Goal: Task Accomplishment & Management: Use online tool/utility

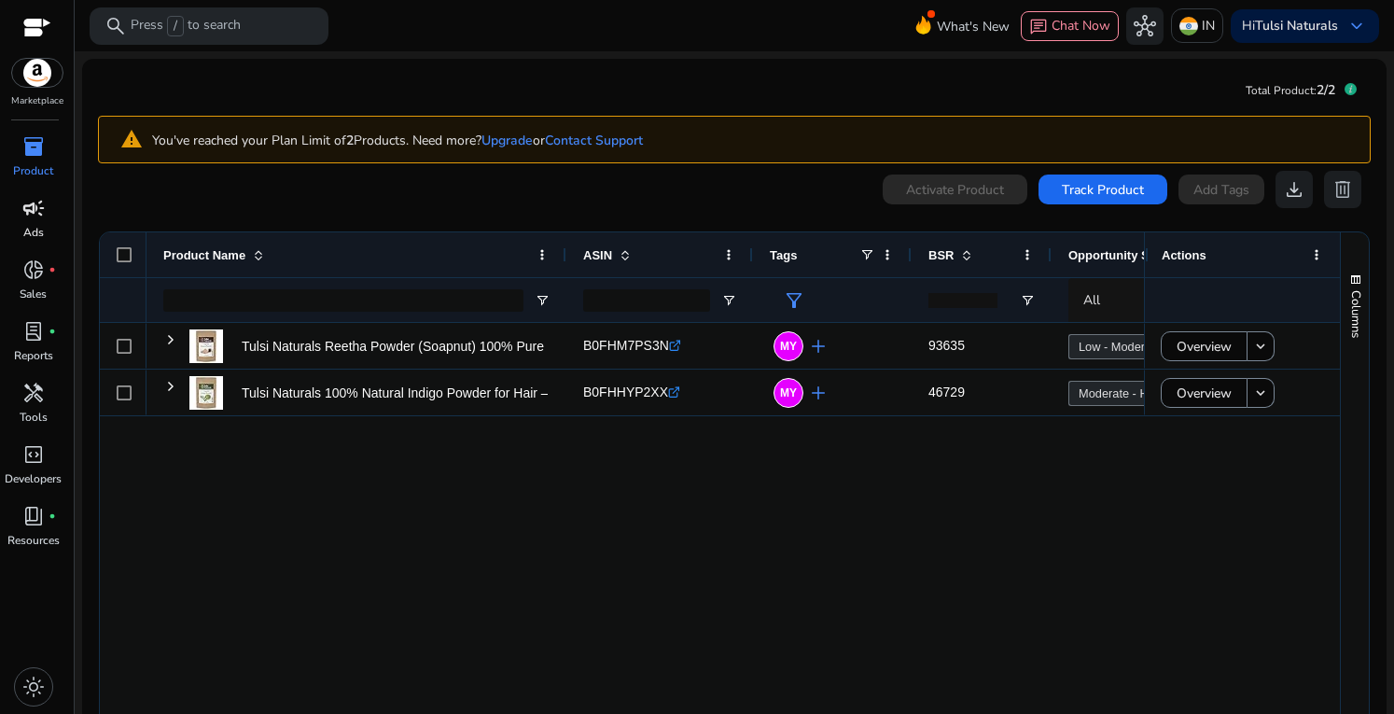
click at [35, 207] on span "campaign" at bounding box center [33, 208] width 22 height 22
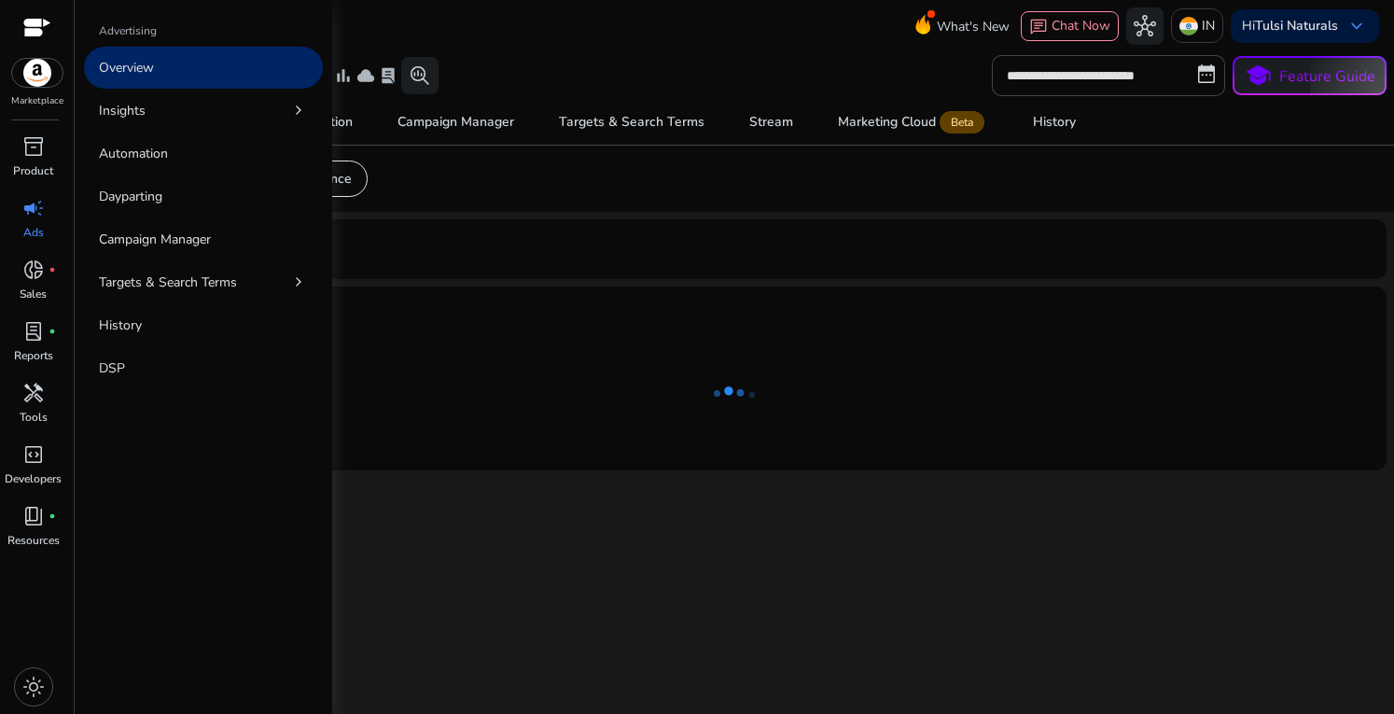
click at [144, 77] on p "Overview" at bounding box center [126, 68] width 55 height 20
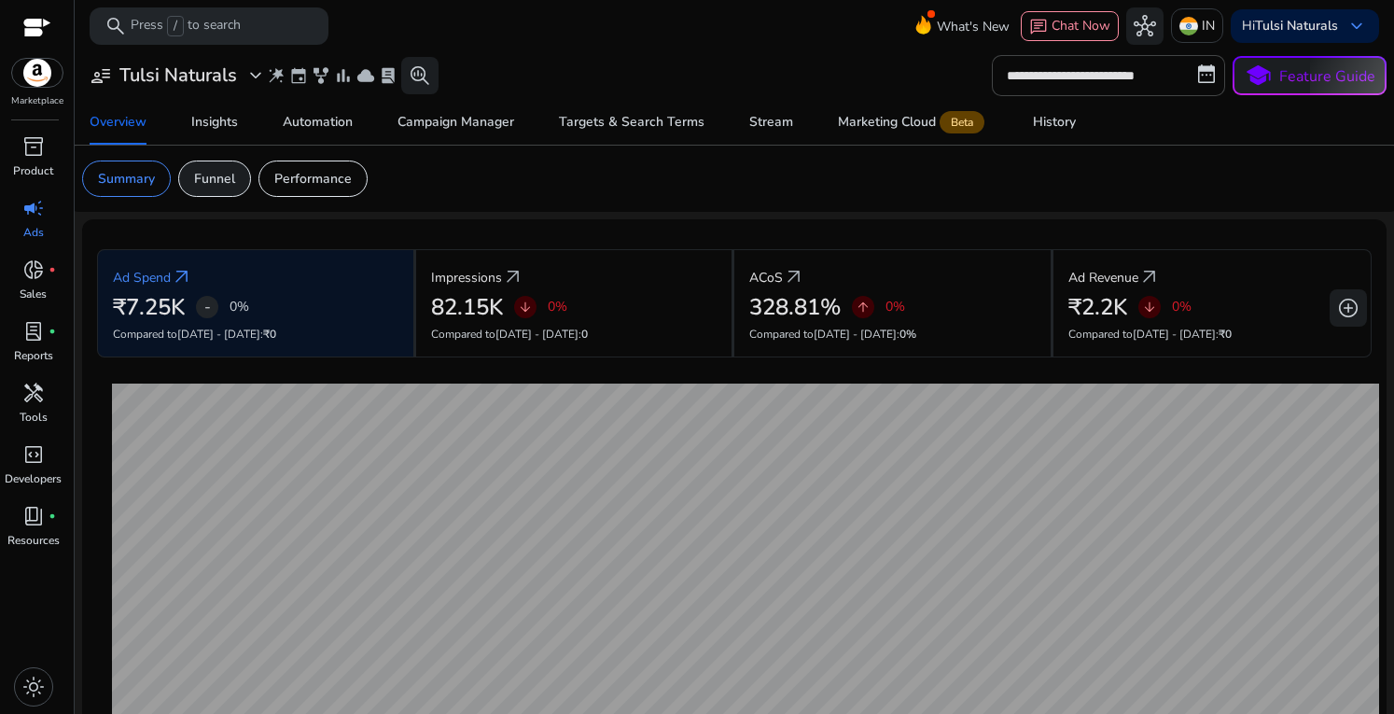
click at [217, 180] on p "Funnel" at bounding box center [214, 179] width 41 height 20
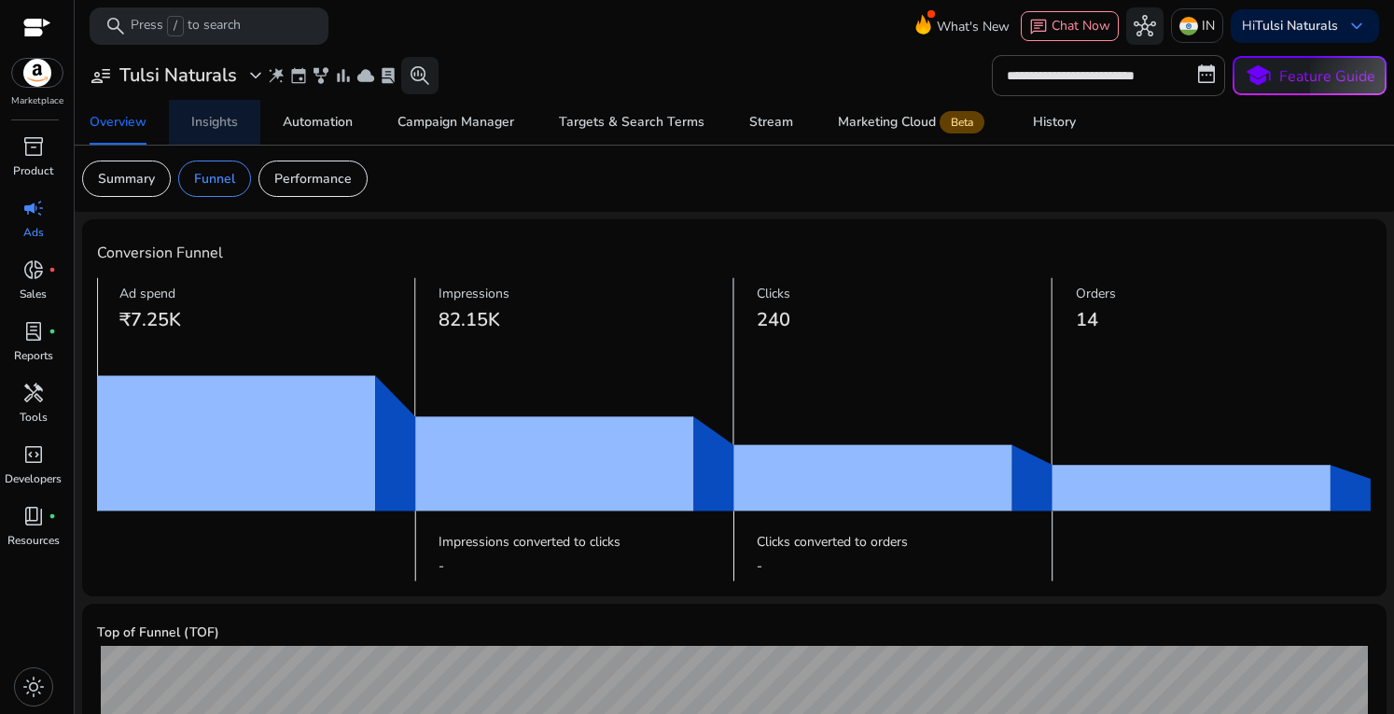
click at [213, 128] on div "Insights" at bounding box center [214, 122] width 47 height 13
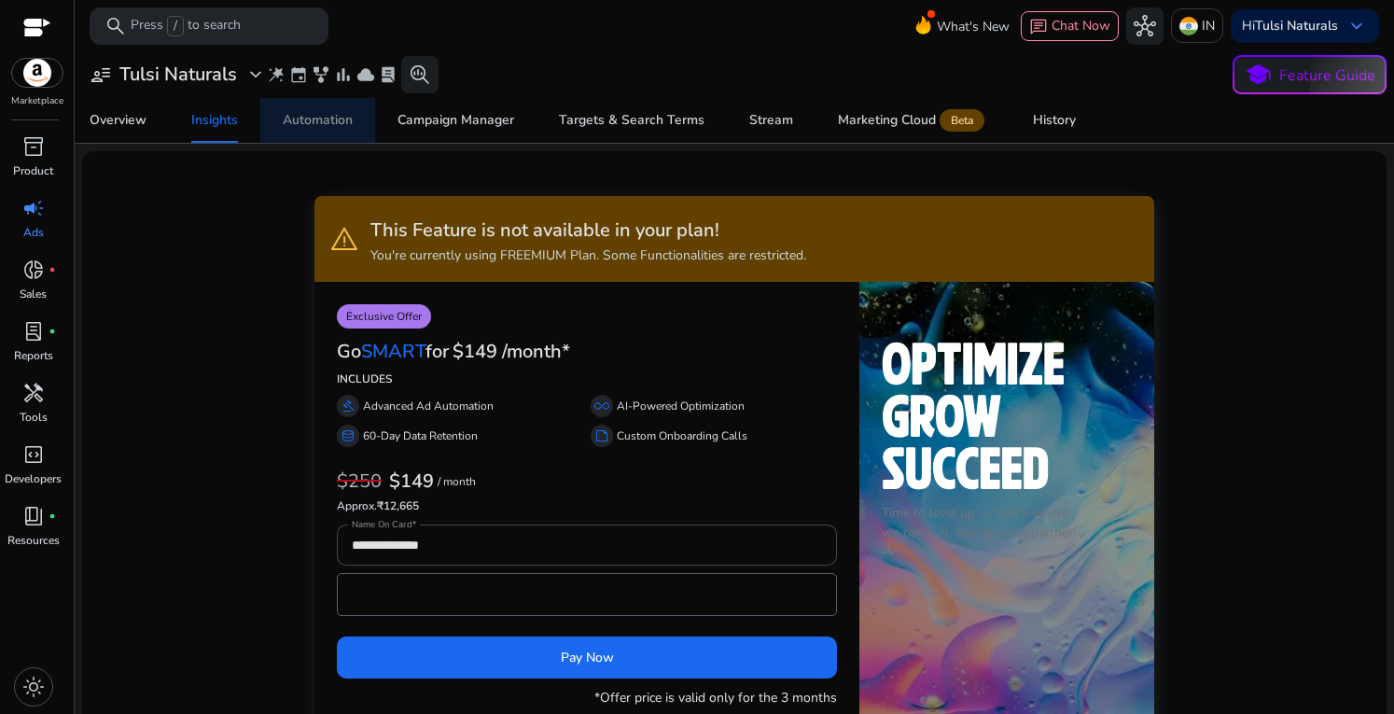
click at [338, 133] on span "Automation" at bounding box center [318, 120] width 70 height 45
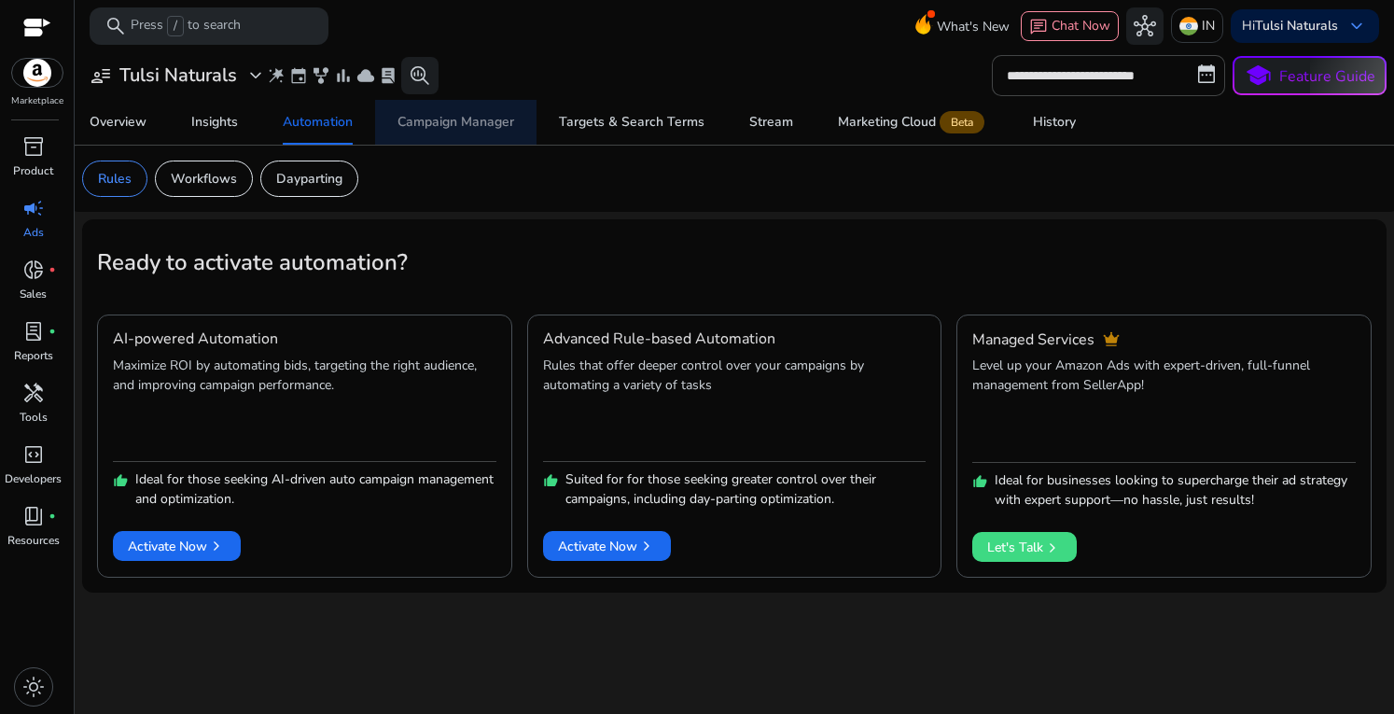
click at [474, 131] on span "Campaign Manager" at bounding box center [456, 122] width 117 height 45
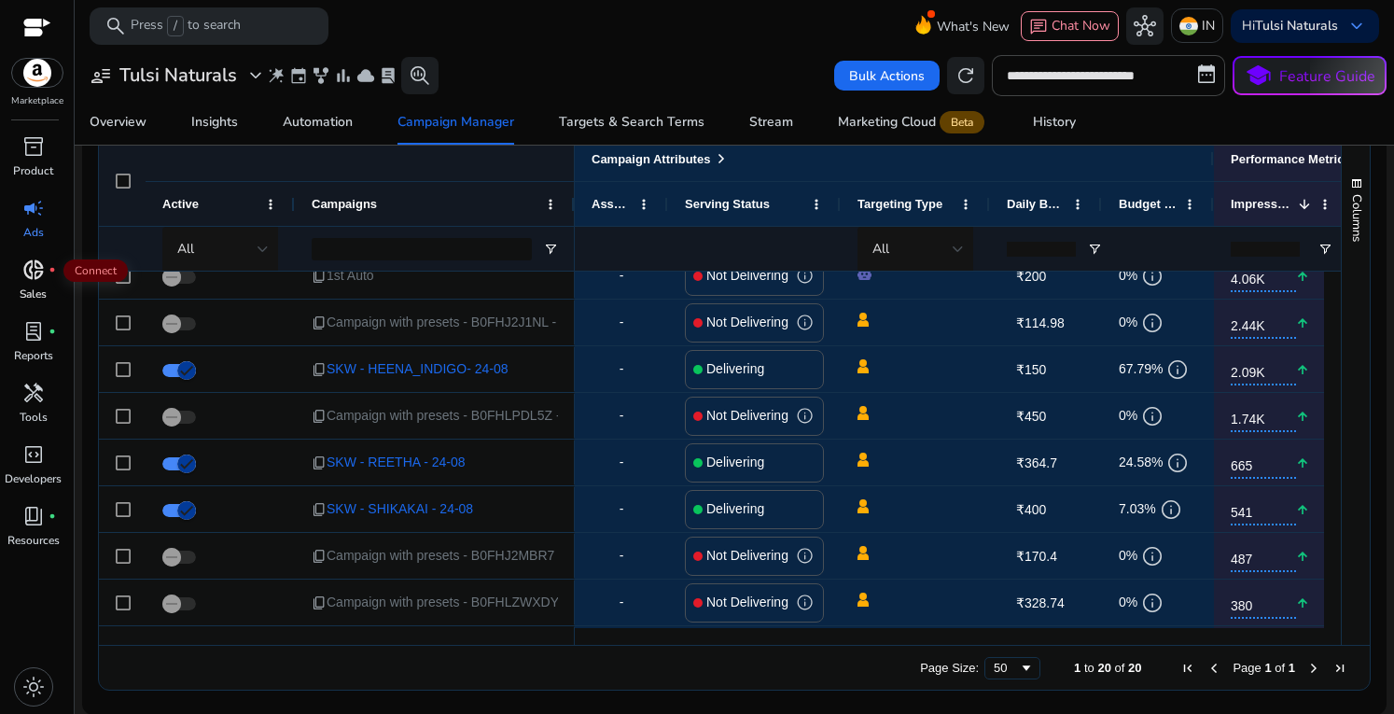
click at [35, 267] on span "donut_small" at bounding box center [33, 270] width 22 height 22
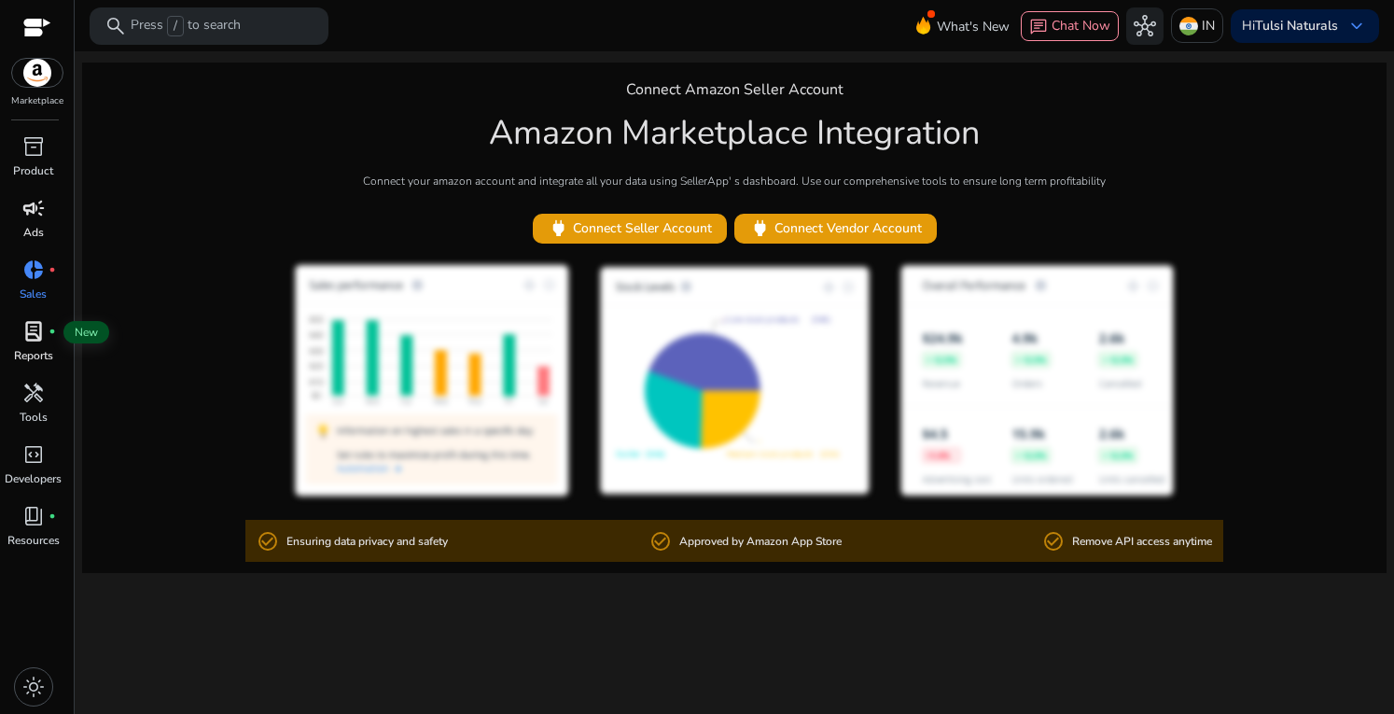
click at [33, 333] on span "lab_profile" at bounding box center [33, 331] width 22 height 22
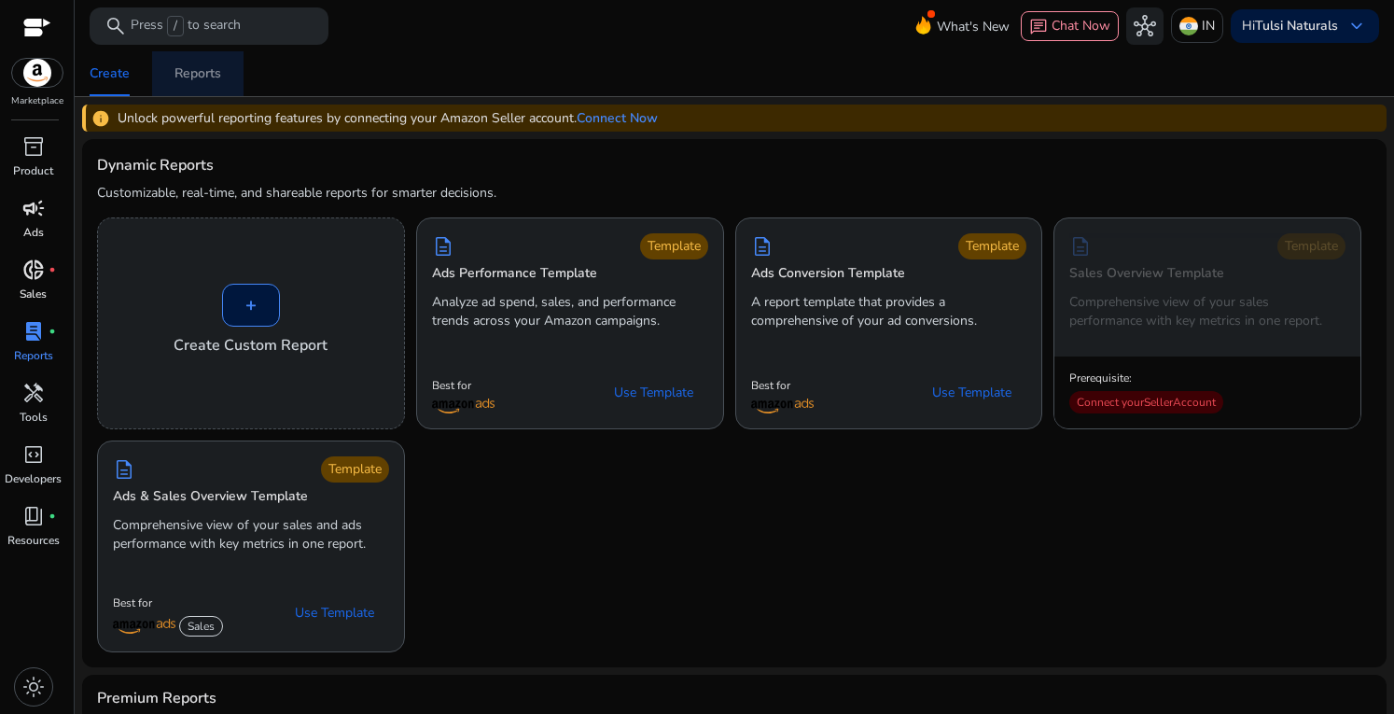
click at [193, 72] on div "Reports" at bounding box center [198, 73] width 47 height 13
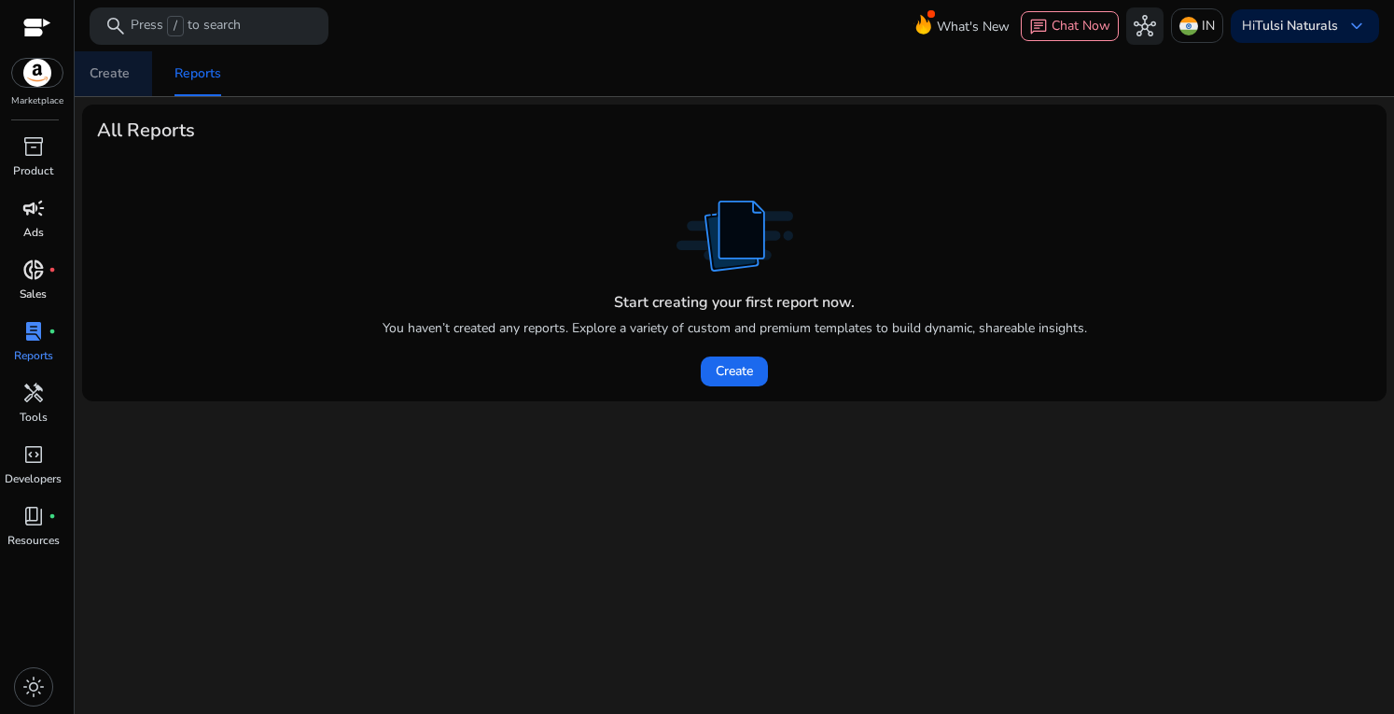
click at [121, 75] on div "Create" at bounding box center [110, 73] width 40 height 13
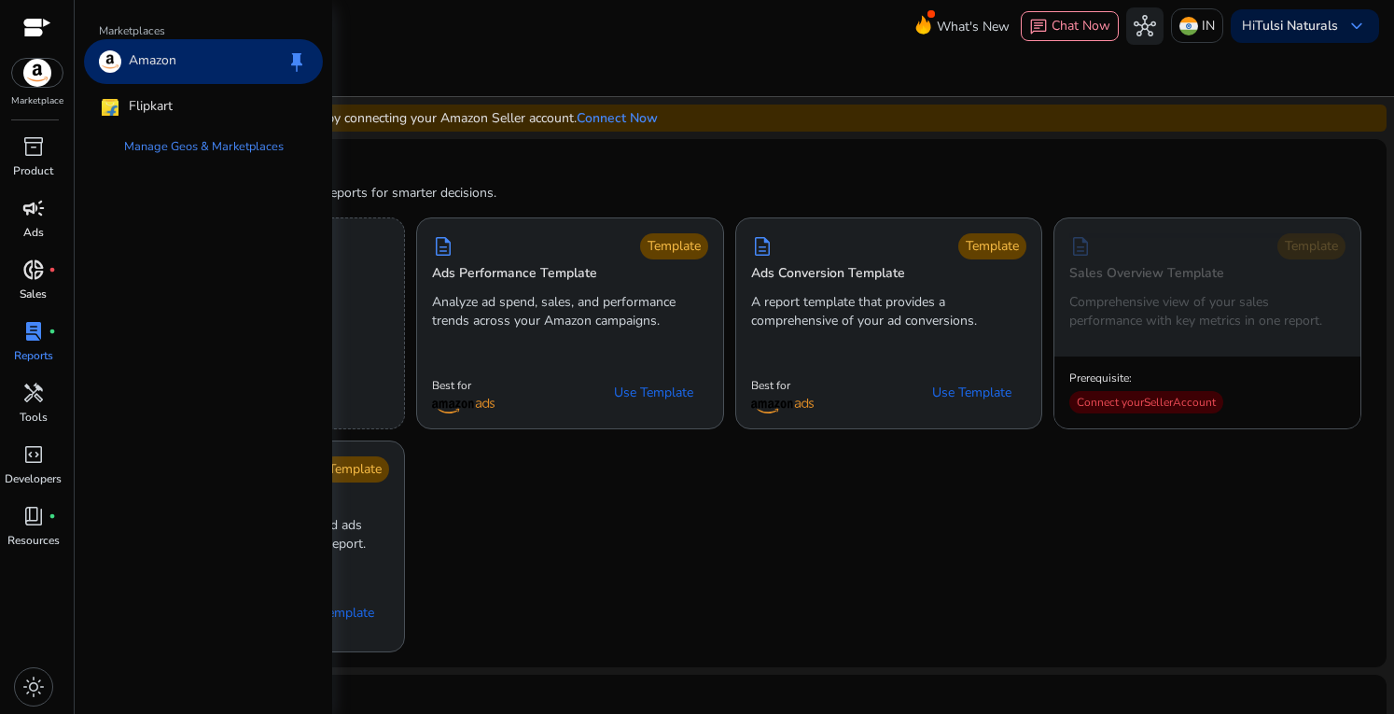
click at [38, 75] on img at bounding box center [37, 73] width 50 height 28
click at [35, 138] on span "inventory_2" at bounding box center [33, 146] width 22 height 22
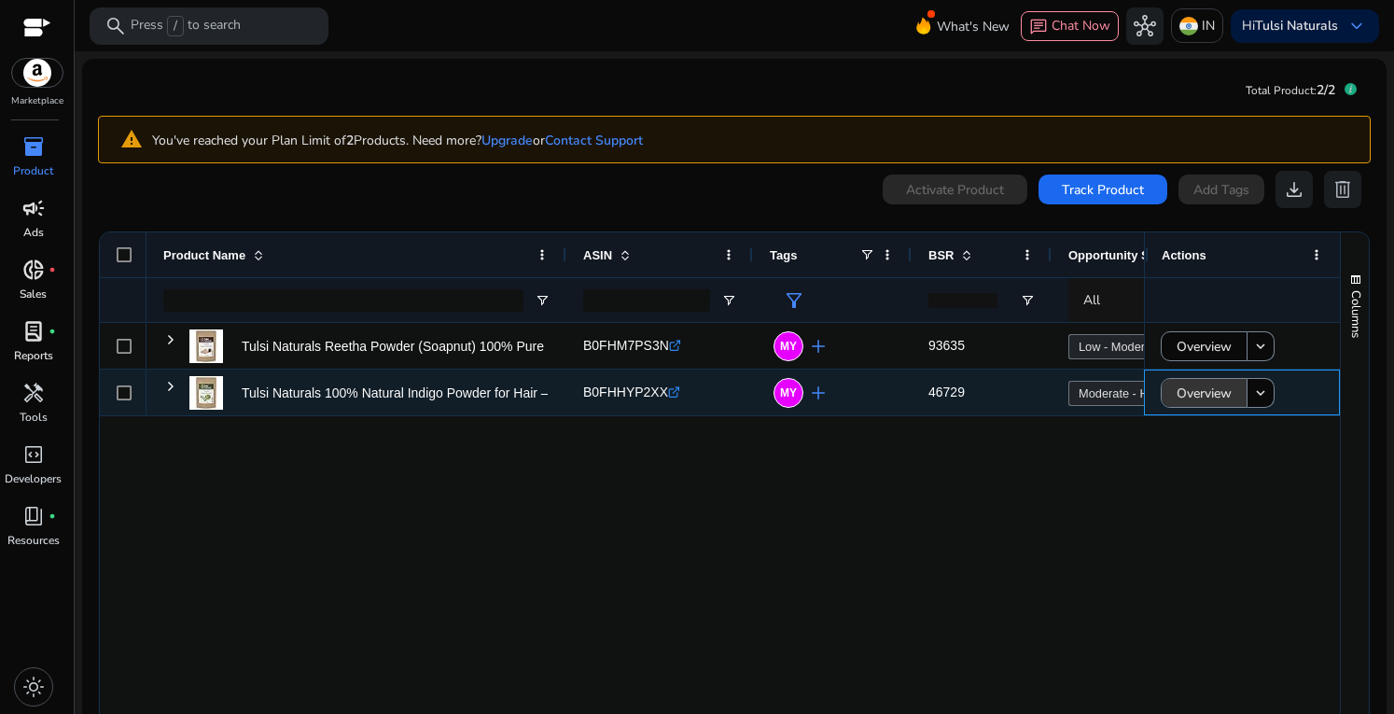
click at [1201, 399] on span "Overview" at bounding box center [1204, 393] width 55 height 38
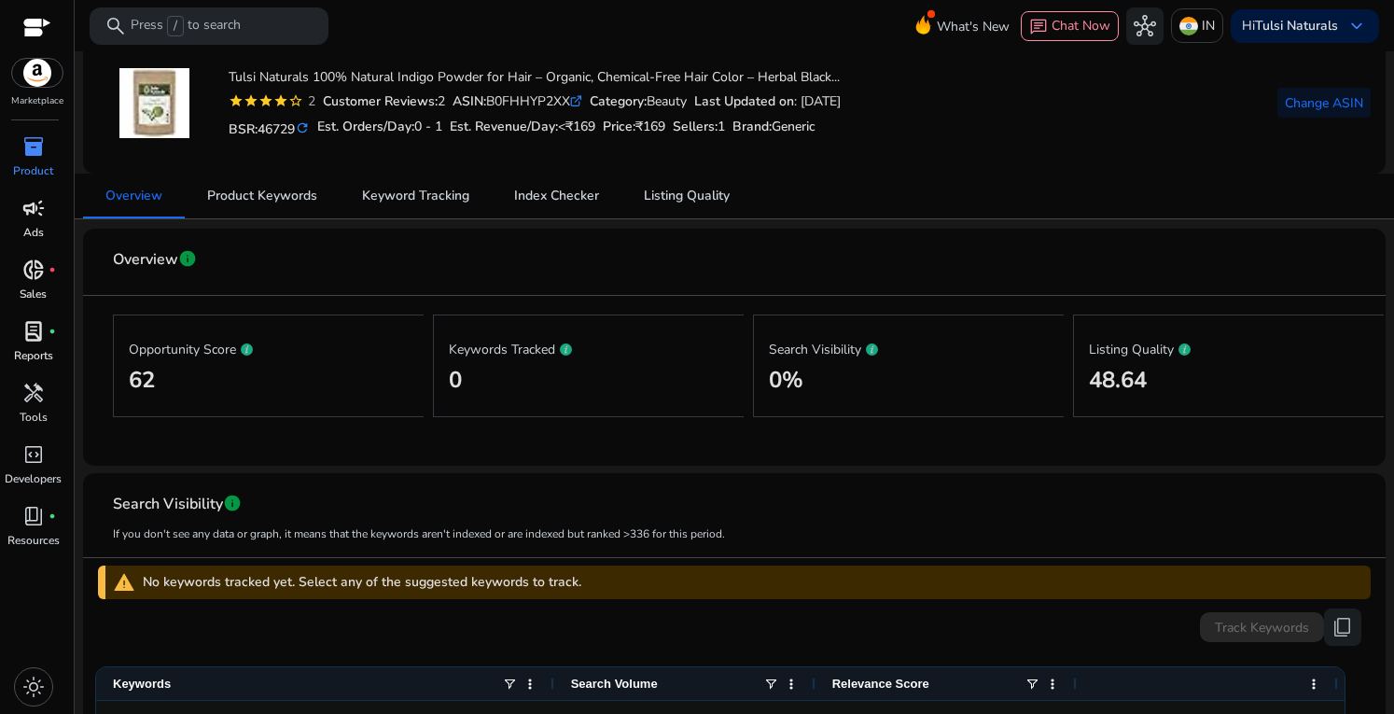
scroll to position [83, 0]
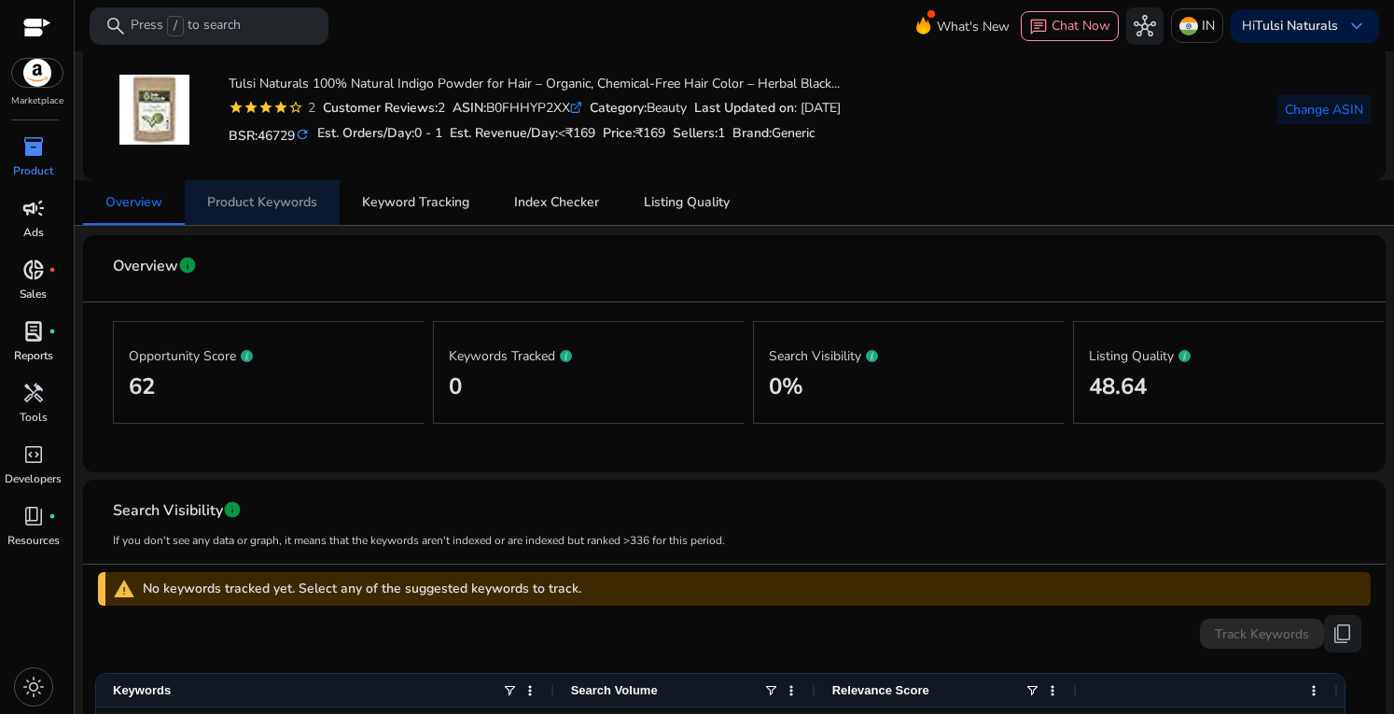
click at [289, 196] on span "Product Keywords" at bounding box center [262, 202] width 110 height 13
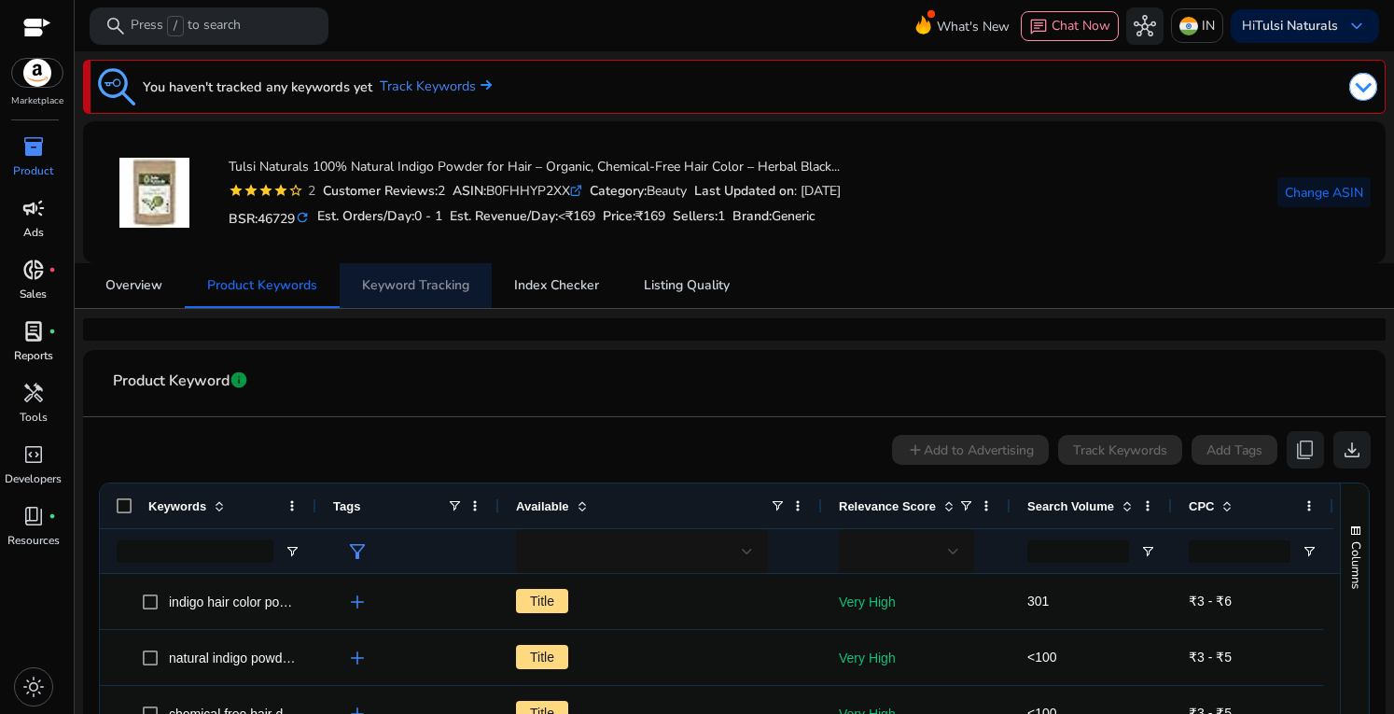
click at [408, 294] on span "Keyword Tracking" at bounding box center [415, 285] width 107 height 45
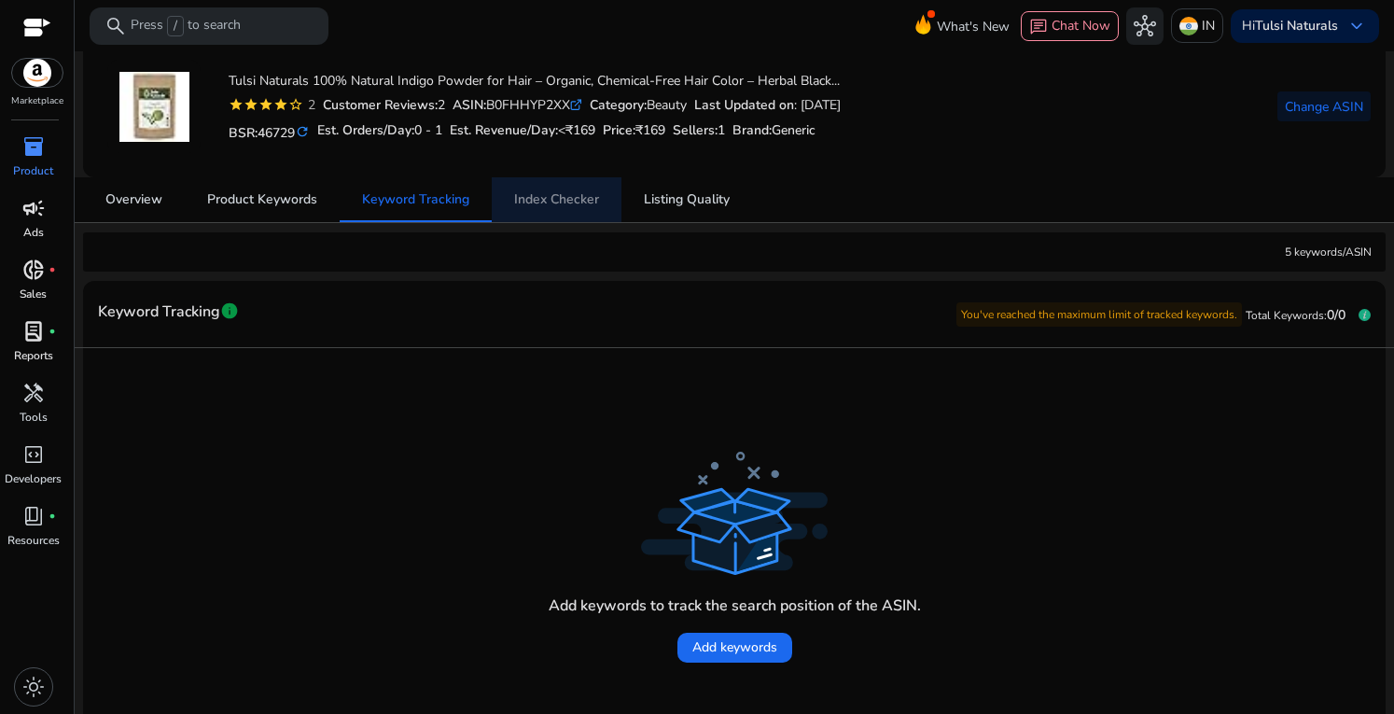
click at [567, 195] on span "Index Checker" at bounding box center [556, 199] width 85 height 13
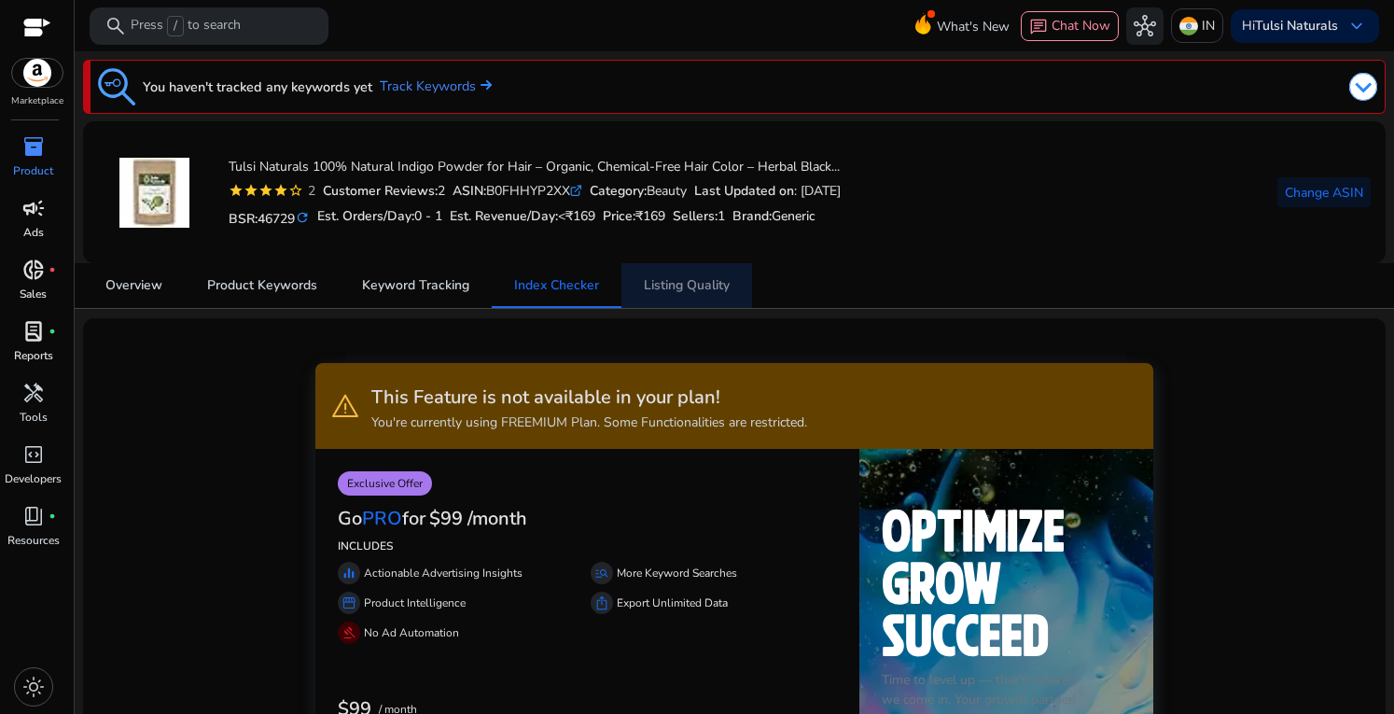
click at [698, 283] on span "Listing Quality" at bounding box center [687, 285] width 86 height 13
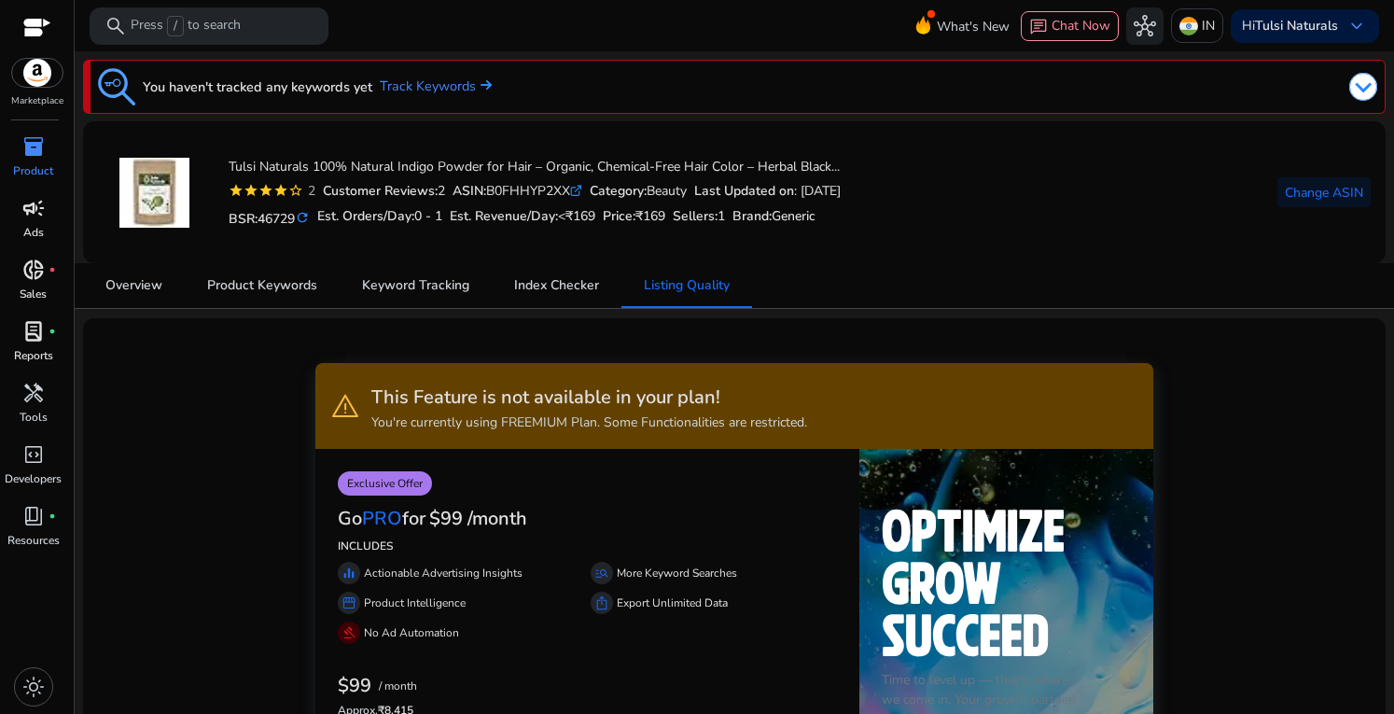
click at [30, 210] on span "campaign" at bounding box center [33, 208] width 22 height 22
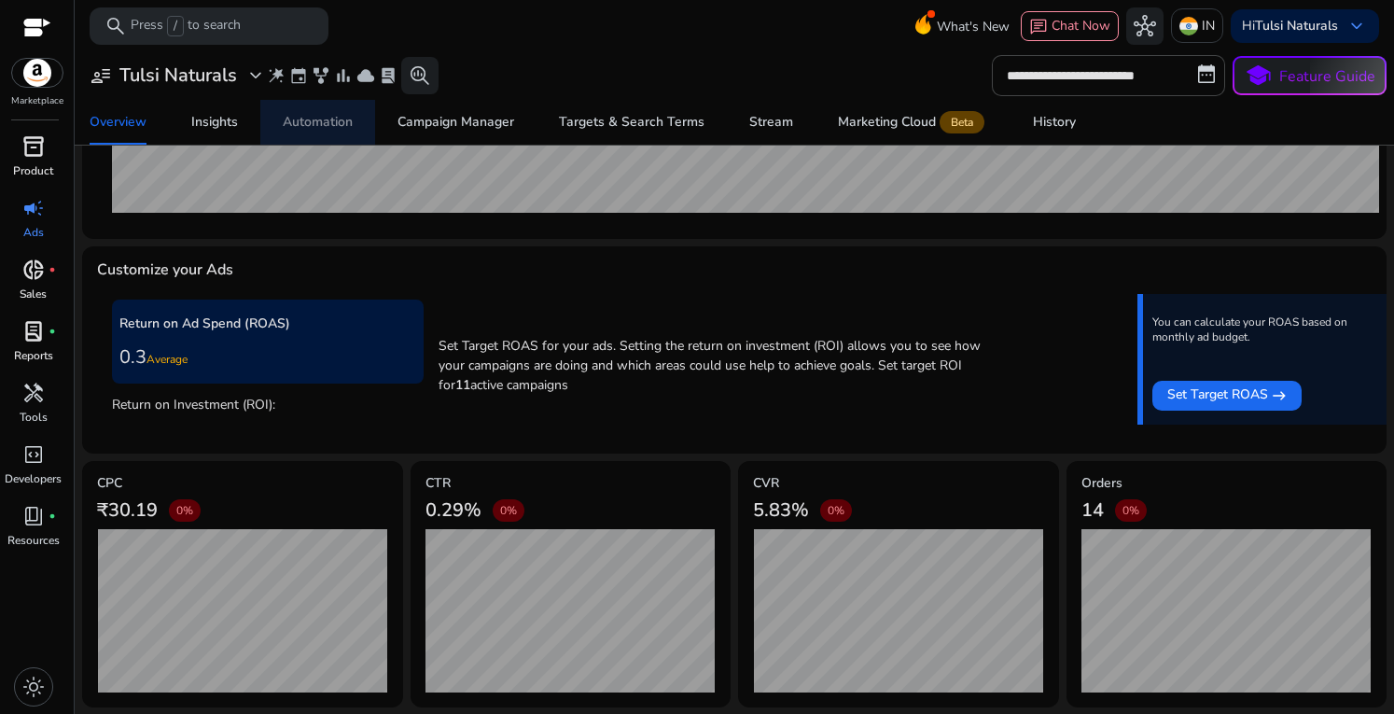
click at [329, 119] on div "Automation" at bounding box center [318, 122] width 70 height 13
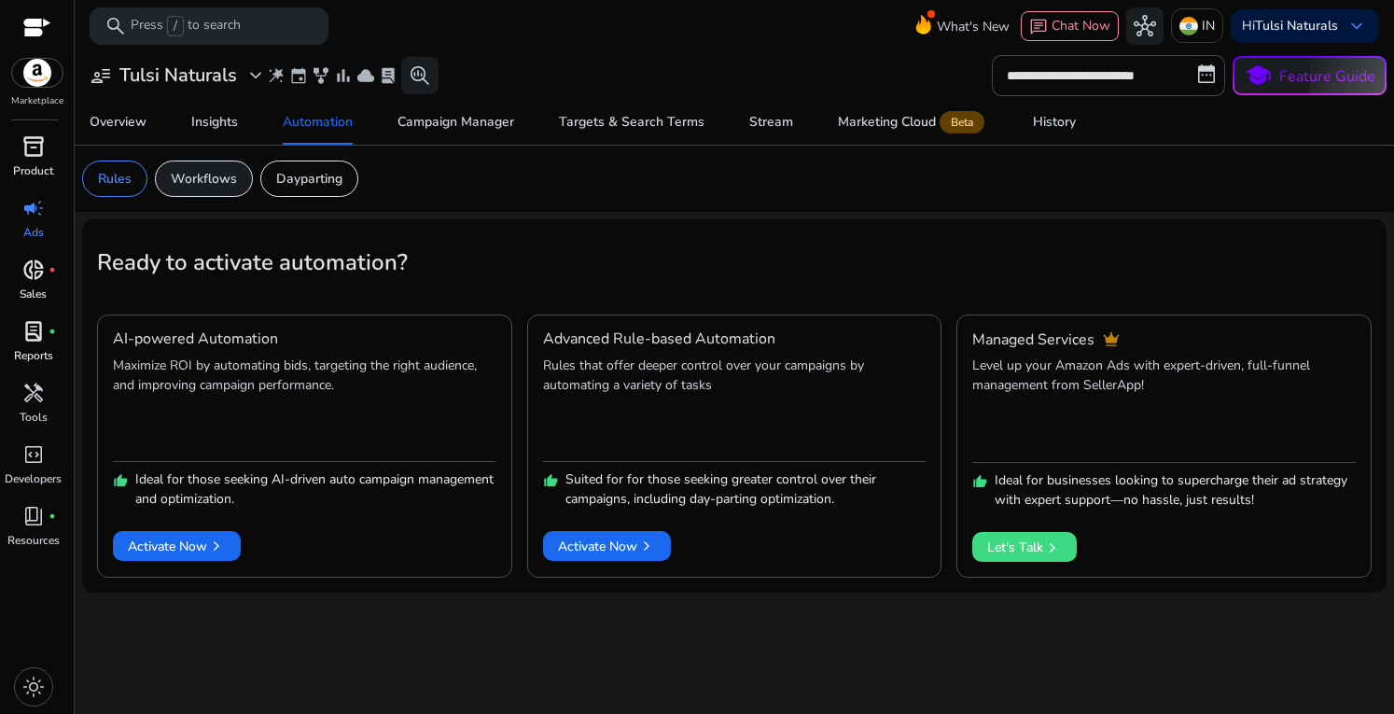
click at [203, 167] on div "Workflows" at bounding box center [204, 179] width 98 height 36
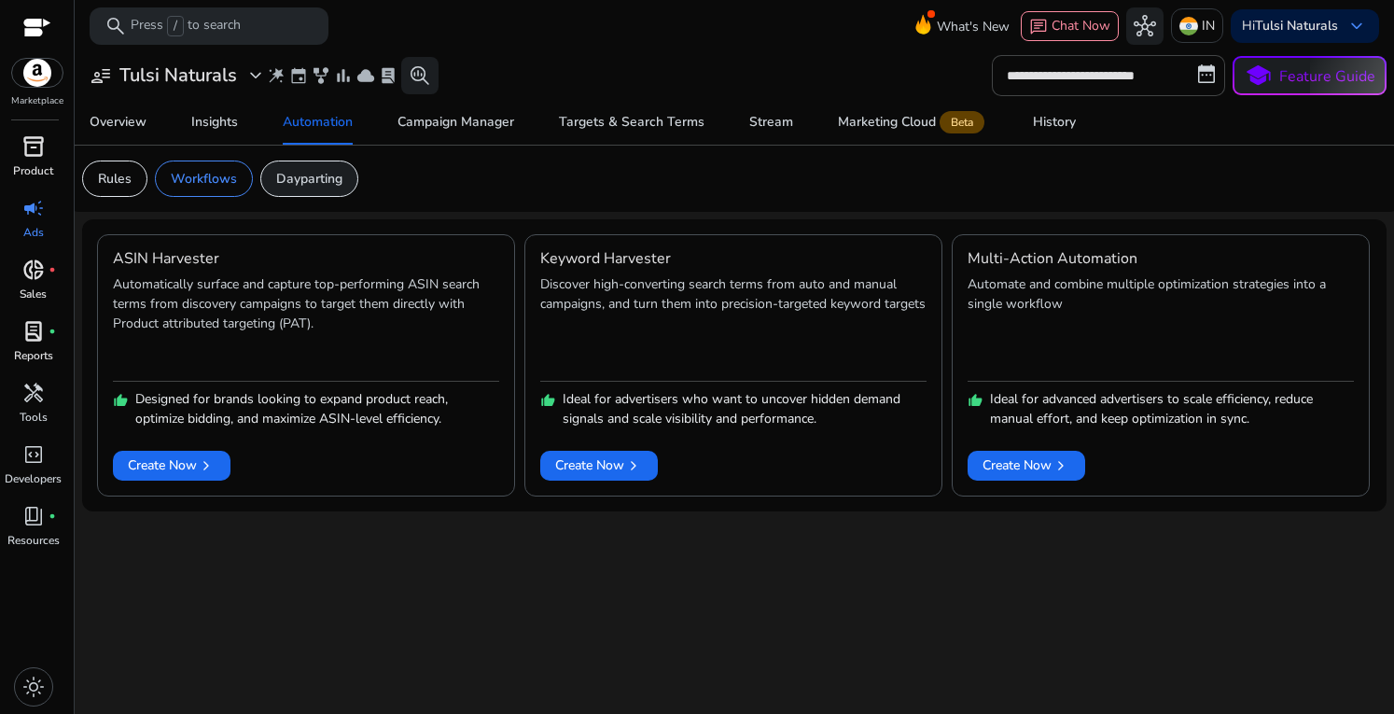
click at [330, 186] on p "Dayparting" at bounding box center [309, 179] width 66 height 20
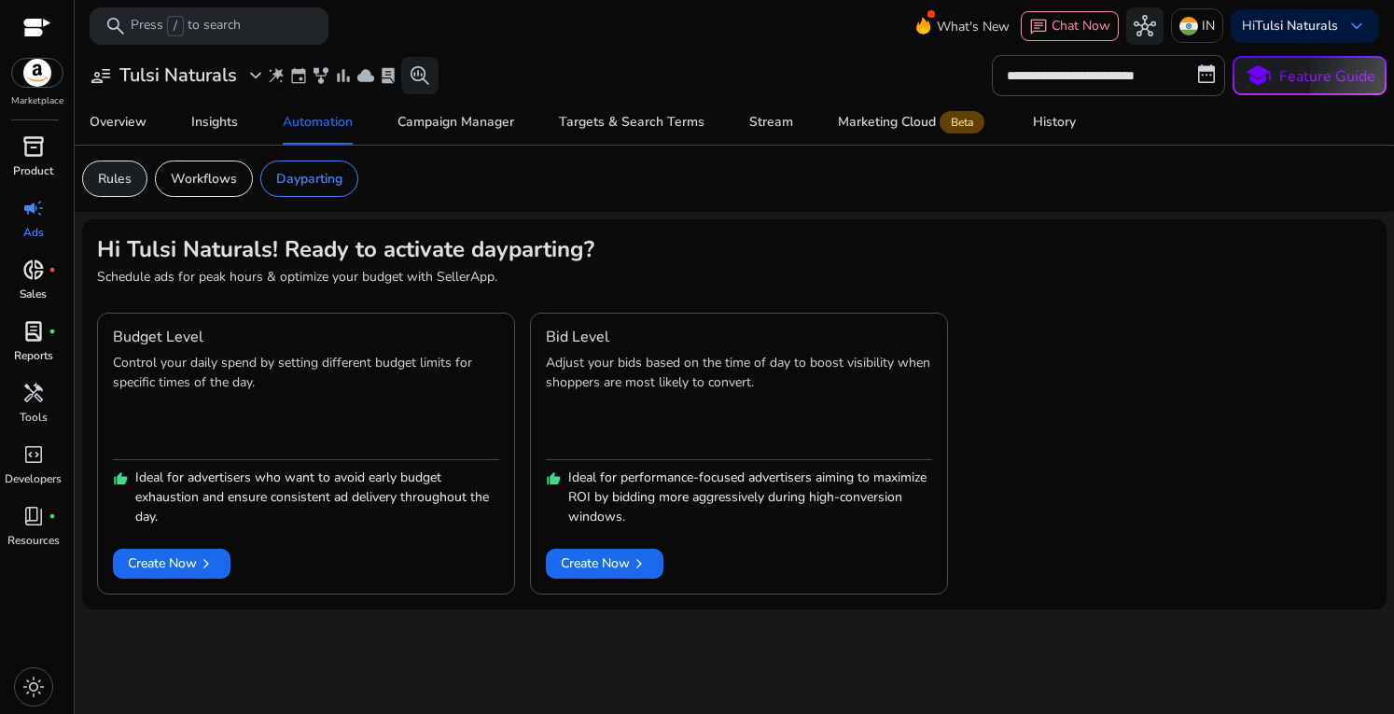
click at [129, 173] on p "Rules" at bounding box center [115, 179] width 34 height 20
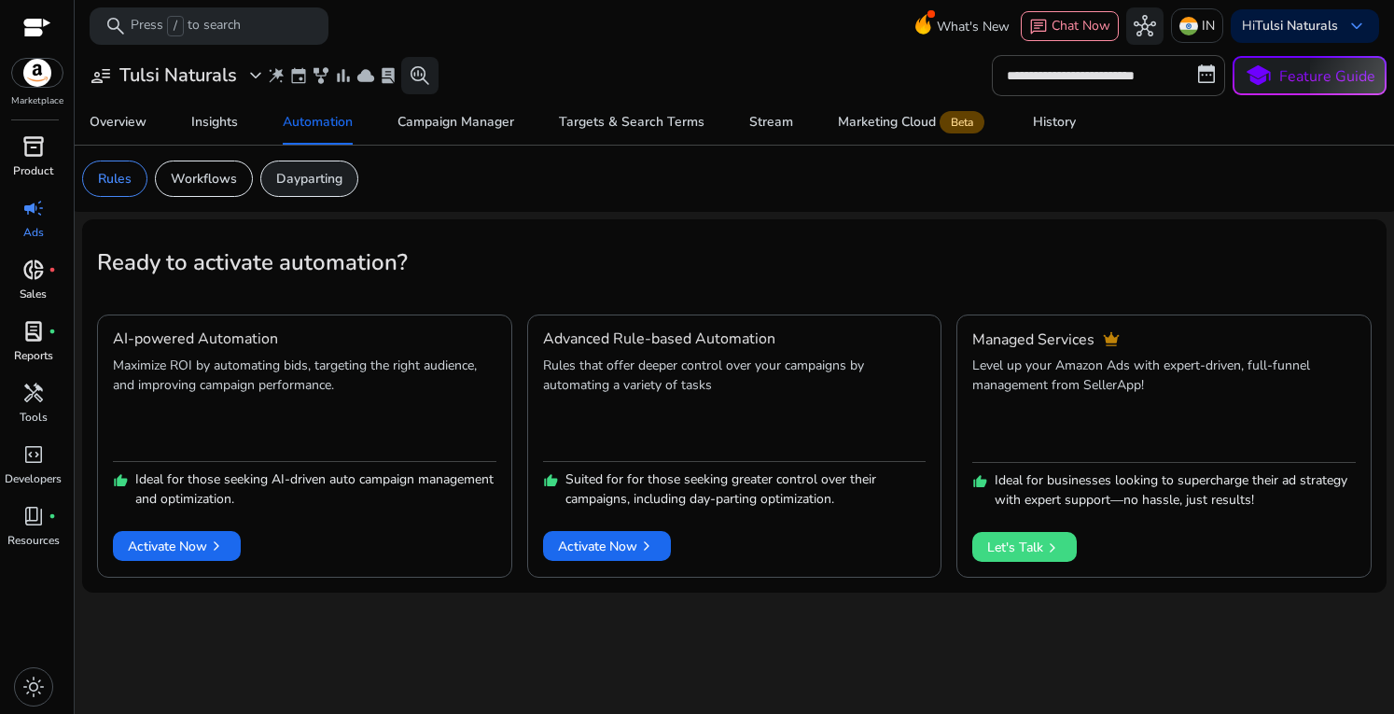
click at [349, 174] on div "Dayparting" at bounding box center [309, 179] width 98 height 36
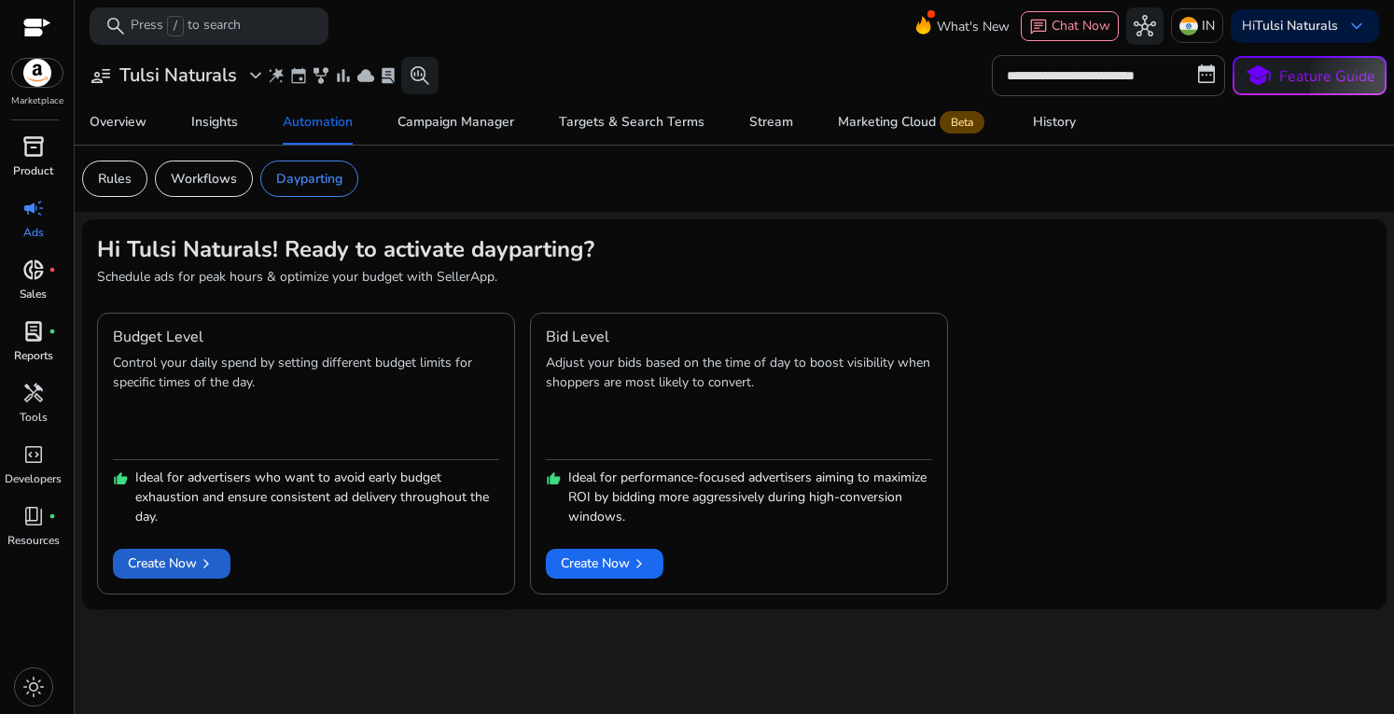
click at [177, 570] on span "Create Now chevron_right" at bounding box center [172, 563] width 88 height 20
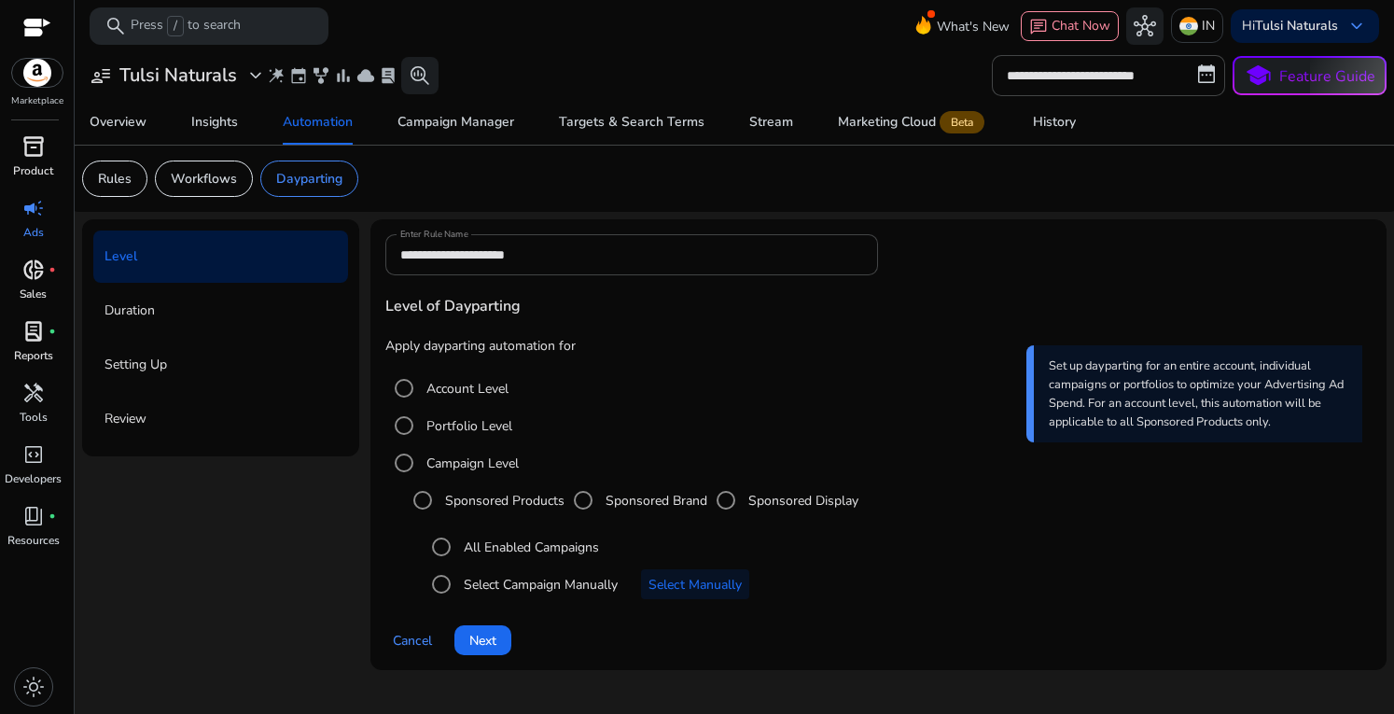
click at [137, 316] on p "Duration" at bounding box center [130, 311] width 50 height 30
click at [491, 647] on span "Next" at bounding box center [482, 641] width 27 height 20
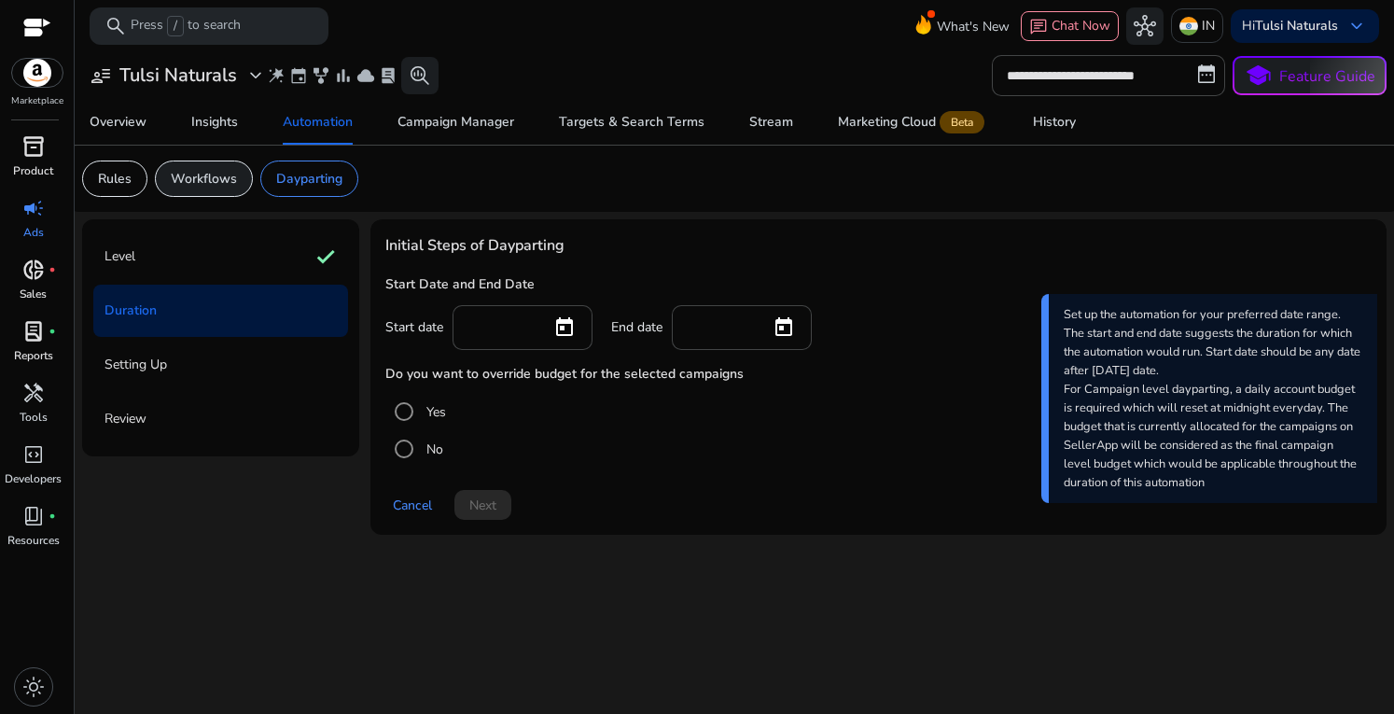
click at [197, 175] on p "Workflows" at bounding box center [204, 179] width 66 height 20
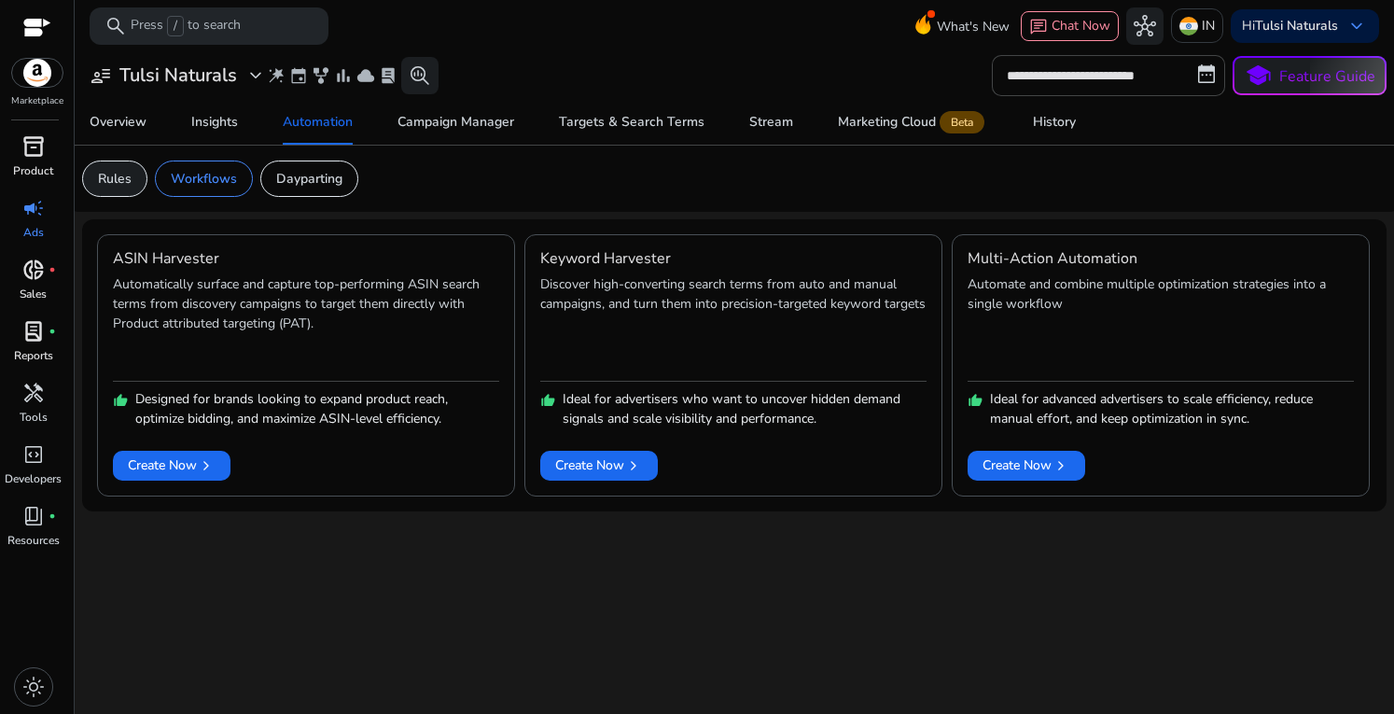
click at [125, 173] on p "Rules" at bounding box center [115, 179] width 34 height 20
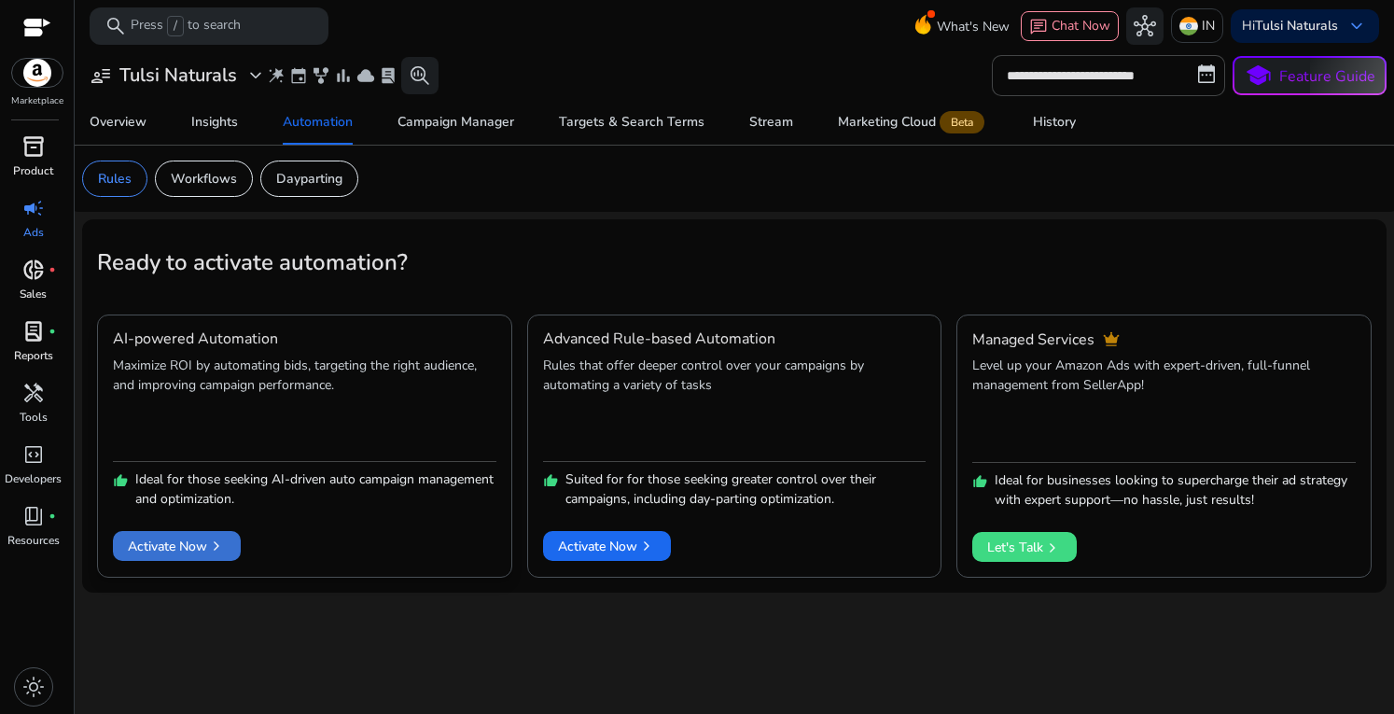
click at [184, 542] on span "Activate Now chevron_right" at bounding box center [177, 547] width 98 height 20
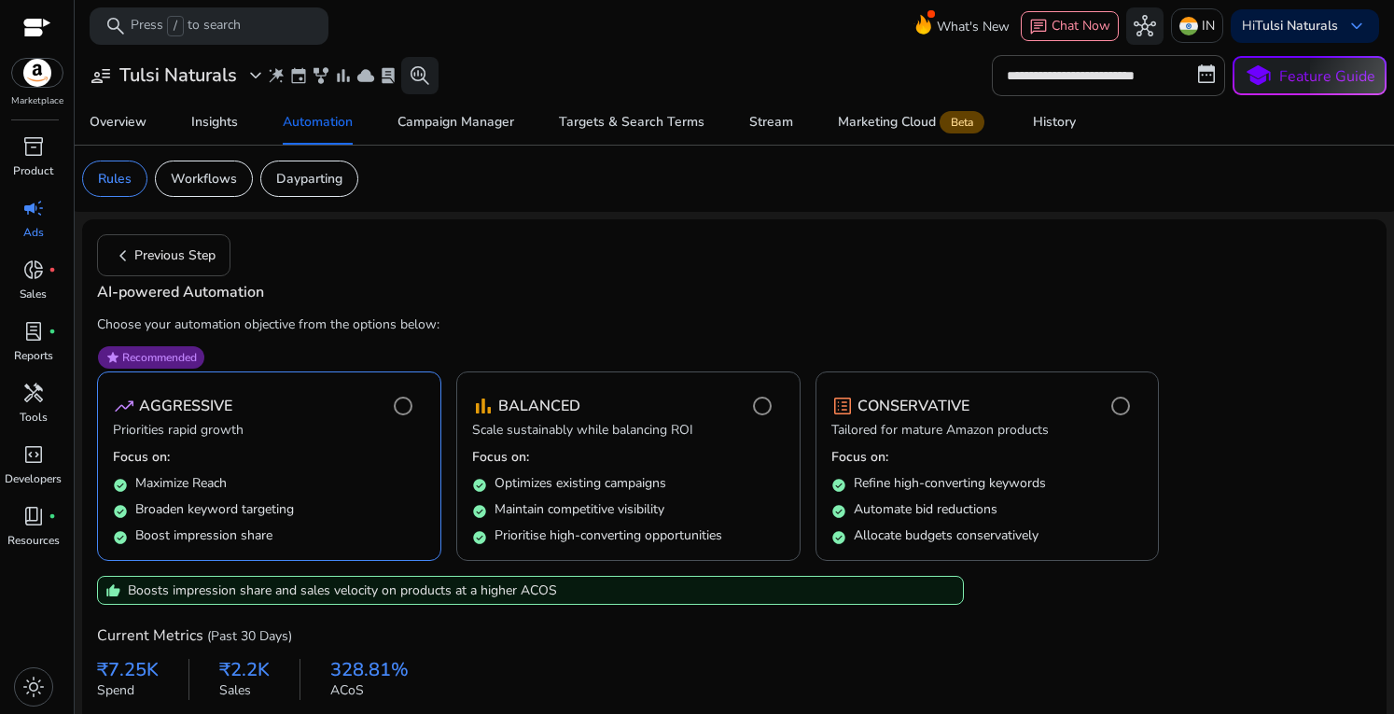
scroll to position [71, 0]
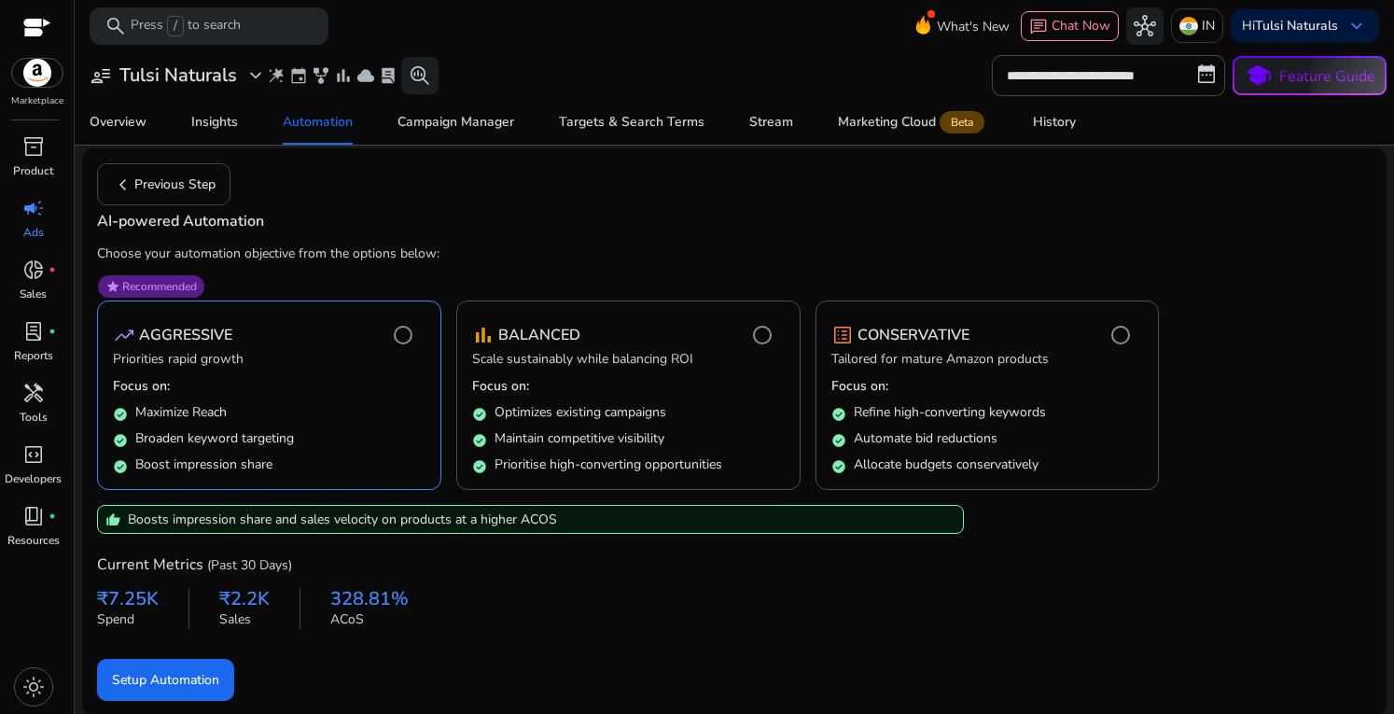
click at [655, 396] on div "check_circle Optimizes existing campaigns" at bounding box center [628, 409] width 313 height 26
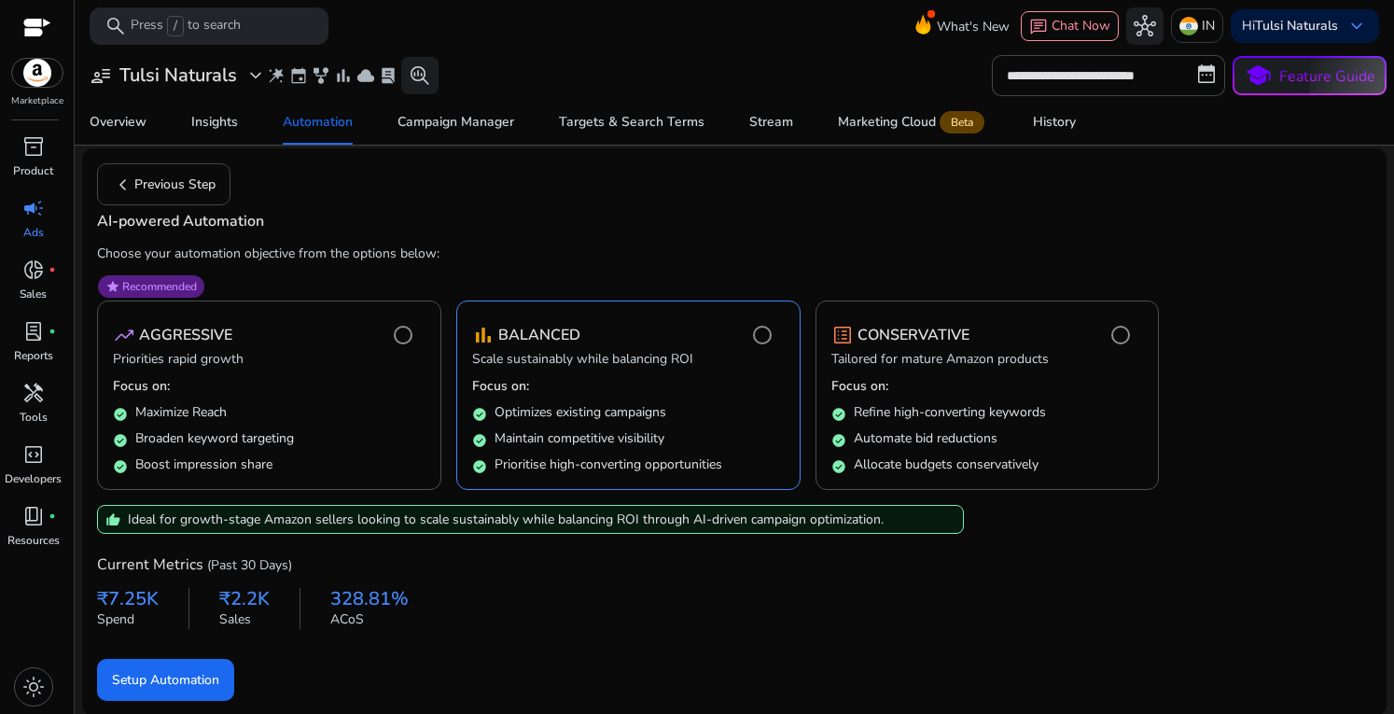
click at [883, 415] on p "Refine high-converting keywords" at bounding box center [950, 412] width 192 height 19
click at [736, 410] on div "check_circle Optimizes existing campaigns" at bounding box center [628, 409] width 313 height 26
click at [983, 427] on div "check_circle Automate bid reductions" at bounding box center [988, 435] width 313 height 26
click at [271, 377] on p "Focus on:" at bounding box center [269, 386] width 313 height 19
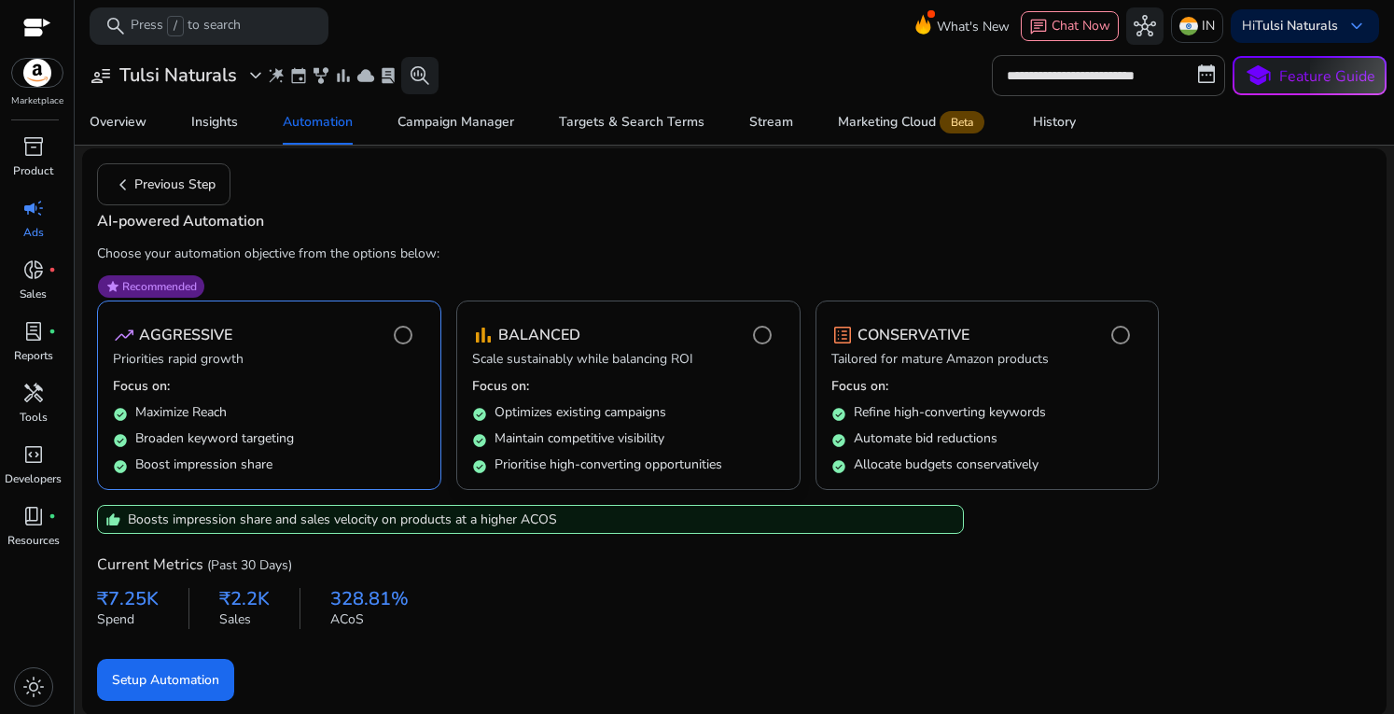
click at [498, 399] on div "check_circle Optimizes existing campaigns" at bounding box center [628, 409] width 313 height 26
